Goal: Task Accomplishment & Management: Use online tool/utility

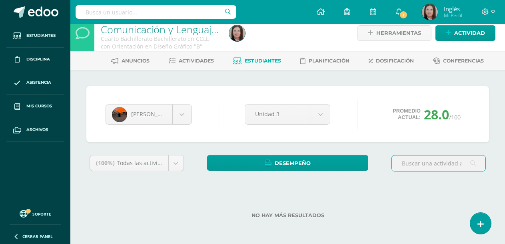
scroll to position [9, 0]
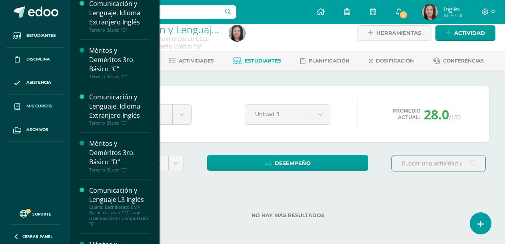
click at [47, 105] on span "Mis cursos" at bounding box center [39, 106] width 26 height 6
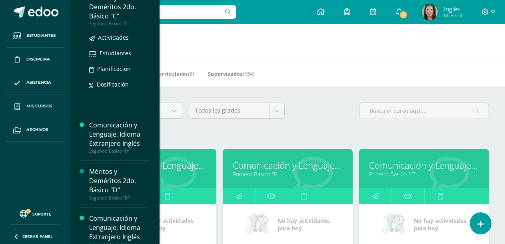
scroll to position [712, 0]
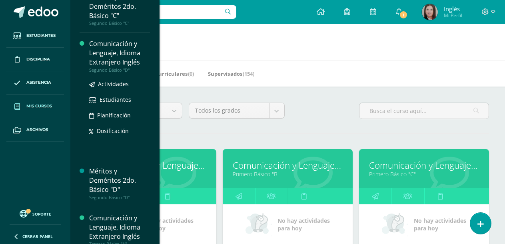
click at [125, 59] on div "Comunicación y Lenguaje, Idioma Extranjero Inglés" at bounding box center [119, 53] width 61 height 28
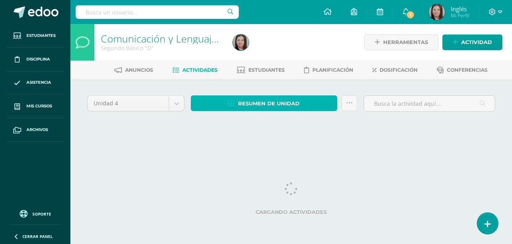
click at [261, 110] on span "Resumen de unidad" at bounding box center [269, 103] width 62 height 15
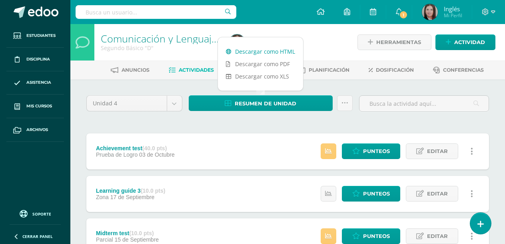
click at [264, 54] on link "Descargar como HTML" at bounding box center [260, 51] width 85 height 12
